Goal: Information Seeking & Learning: Learn about a topic

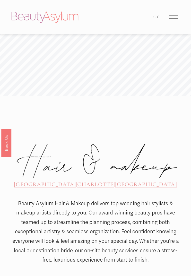
click at [89, 181] on span "CHARLOTTE" at bounding box center [95, 184] width 36 height 7
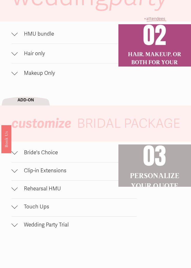
scroll to position [366, 0]
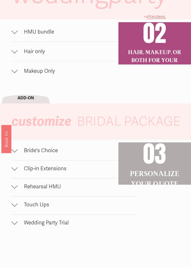
click at [35, 154] on button "Bride's Choice" at bounding box center [75, 152] width 126 height 18
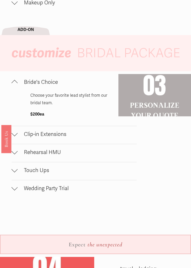
scroll to position [447, 0]
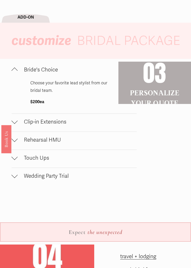
click at [38, 125] on button "Clip-in Extensions" at bounding box center [75, 123] width 126 height 18
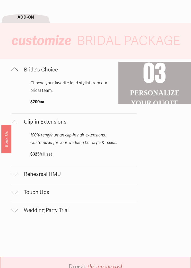
click at [38, 177] on button "Rehearsal HMU" at bounding box center [75, 175] width 126 height 18
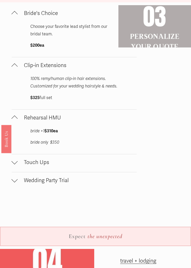
click at [40, 166] on button "Touch Ups" at bounding box center [75, 163] width 126 height 18
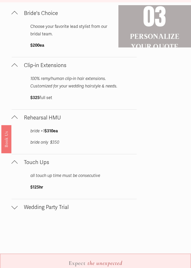
click at [53, 206] on span "Wedding Party Trial" at bounding box center [77, 207] width 119 height 6
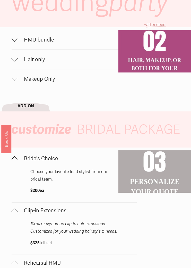
scroll to position [338, 0]
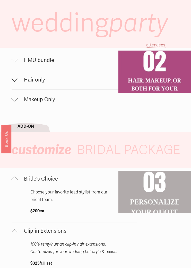
click at [30, 61] on span "HMU bundle" at bounding box center [77, 60] width 119 height 6
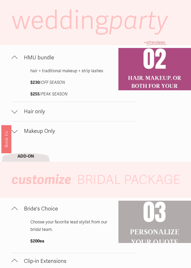
scroll to position [339, 0]
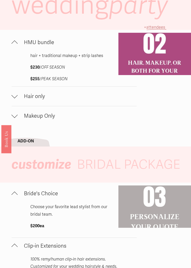
click at [172, 65] on div at bounding box center [155, 54] width 73 height 42
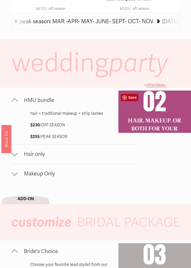
scroll to position [295, 0]
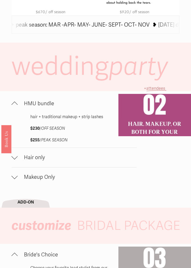
click at [158, 88] on span "attendees" at bounding box center [155, 88] width 19 height 5
click at [157, 92] on p "+ attendees" at bounding box center [155, 88] width 73 height 7
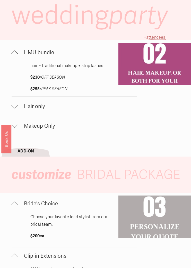
scroll to position [367, 0]
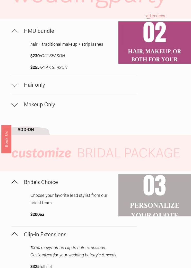
click at [16, 85] on div at bounding box center [15, 84] width 6 height 6
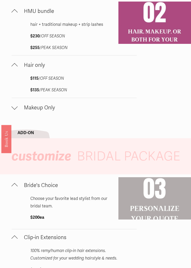
click at [168, 103] on div "wedding party HMU bundle hair + traditional makeup + strip lashes $230 / OFF SE…" at bounding box center [95, 245] width 191 height 590
click at [19, 112] on button "Makeup Only" at bounding box center [75, 107] width 126 height 19
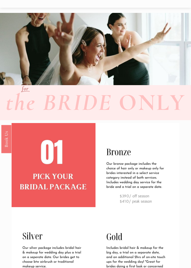
scroll to position [0, 0]
